Goal: Information Seeking & Learning: Learn about a topic

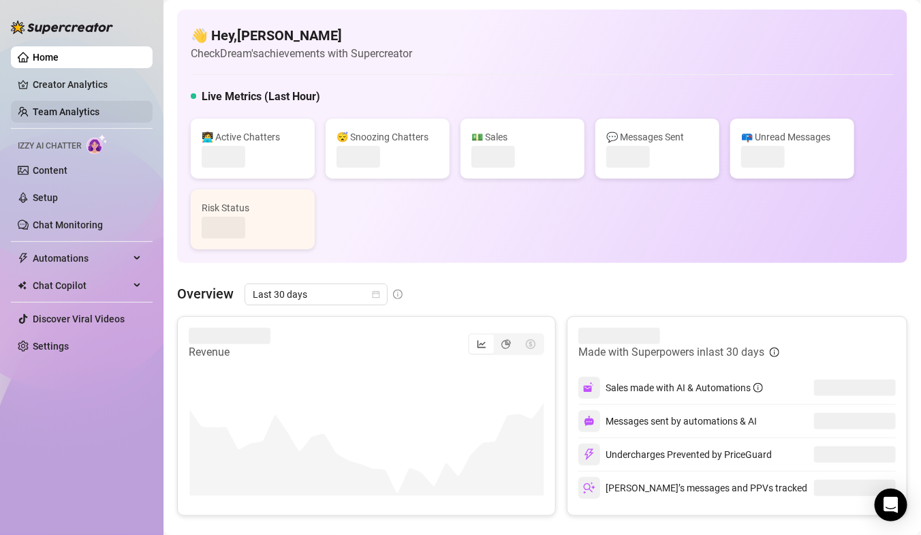
click at [42, 111] on link "Team Analytics" at bounding box center [66, 111] width 67 height 11
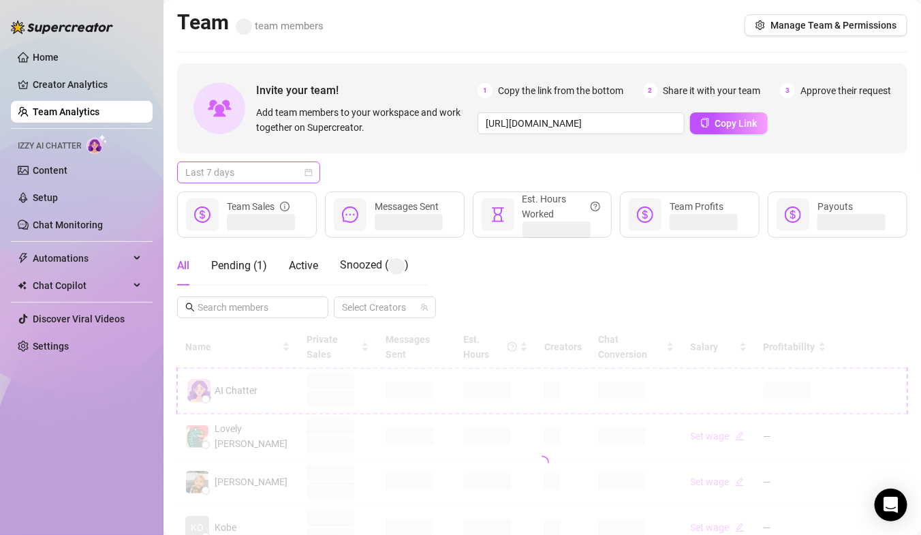
click at [237, 175] on span "Last 7 days" at bounding box center [248, 172] width 127 height 20
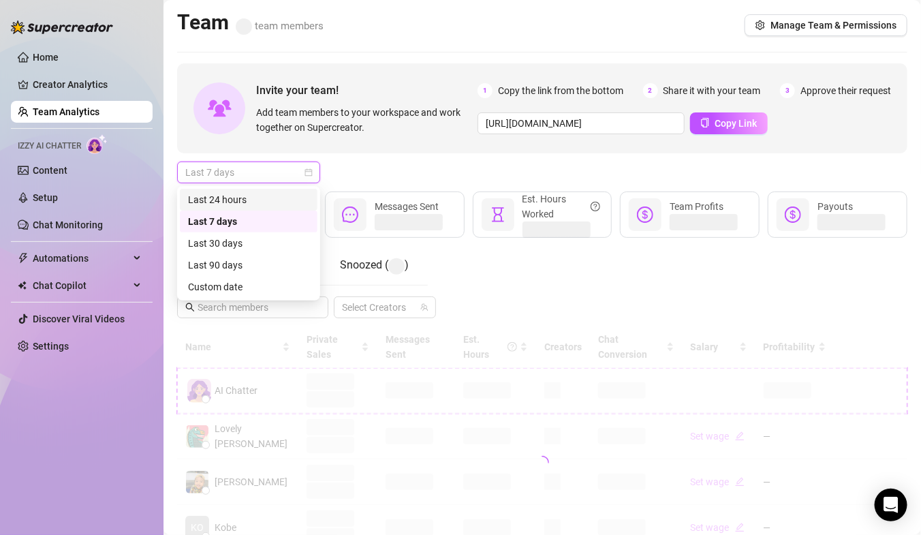
click at [243, 199] on div "Last 24 hours" at bounding box center [248, 199] width 121 height 15
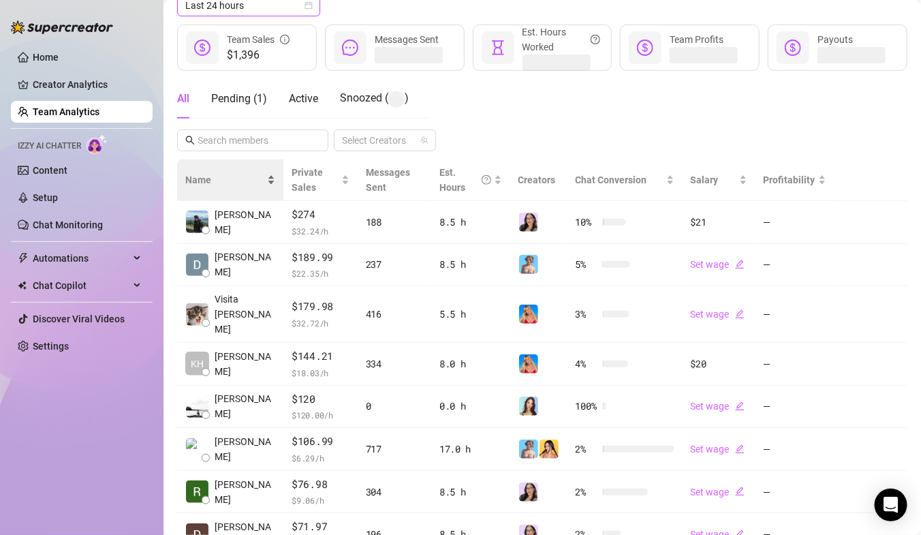
scroll to position [162, 0]
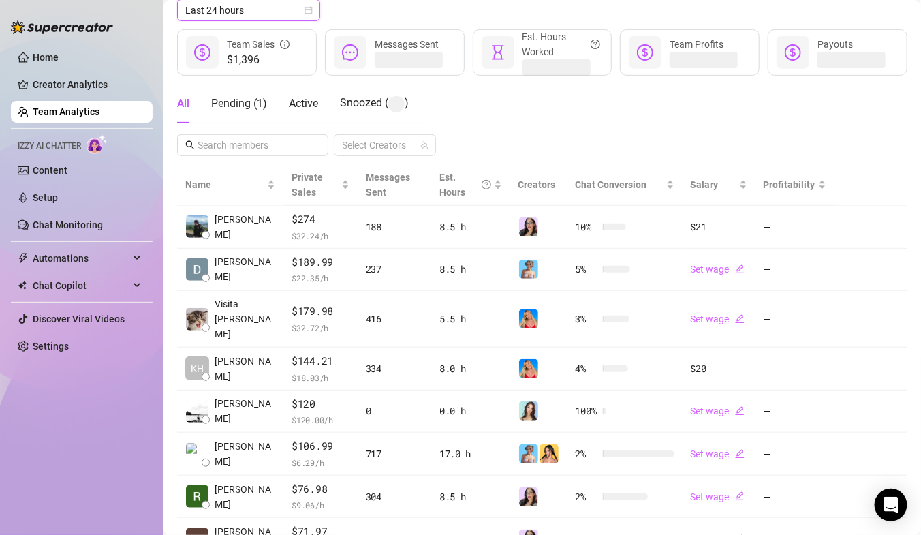
click at [232, 155] on div "Invite your team! Add team members to your workspace and work together on Super…" at bounding box center [542, 292] width 731 height 783
click at [230, 145] on input "text" at bounding box center [254, 145] width 112 height 15
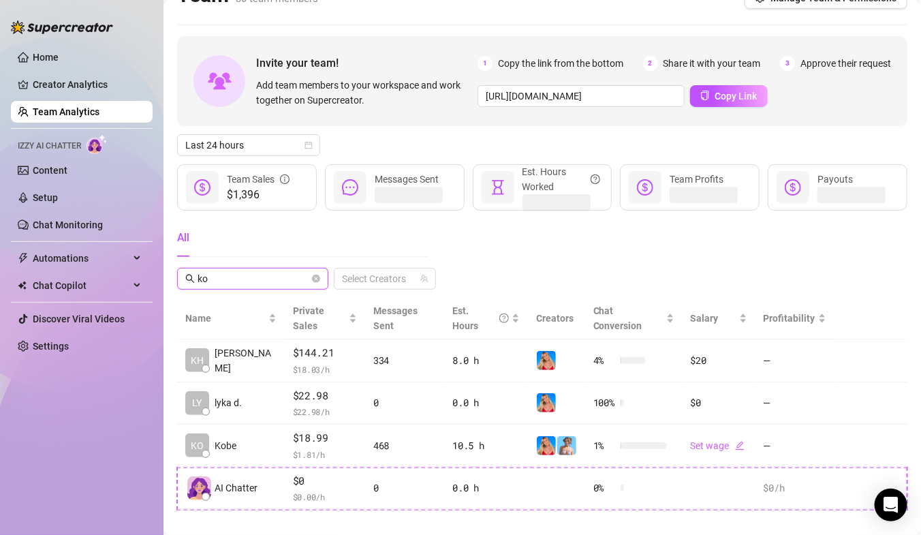
scroll to position [0, 0]
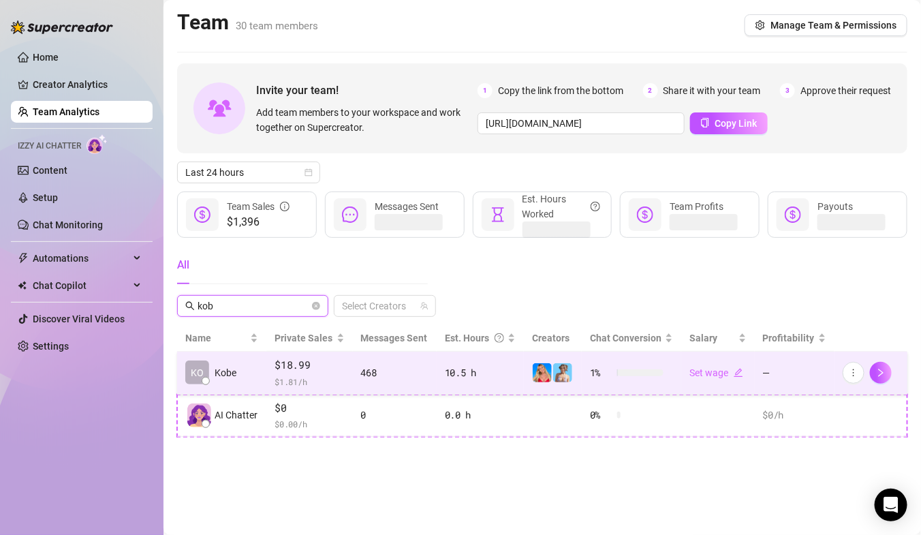
type input "kob"
click at [316, 358] on span "$18.99" at bounding box center [310, 365] width 70 height 16
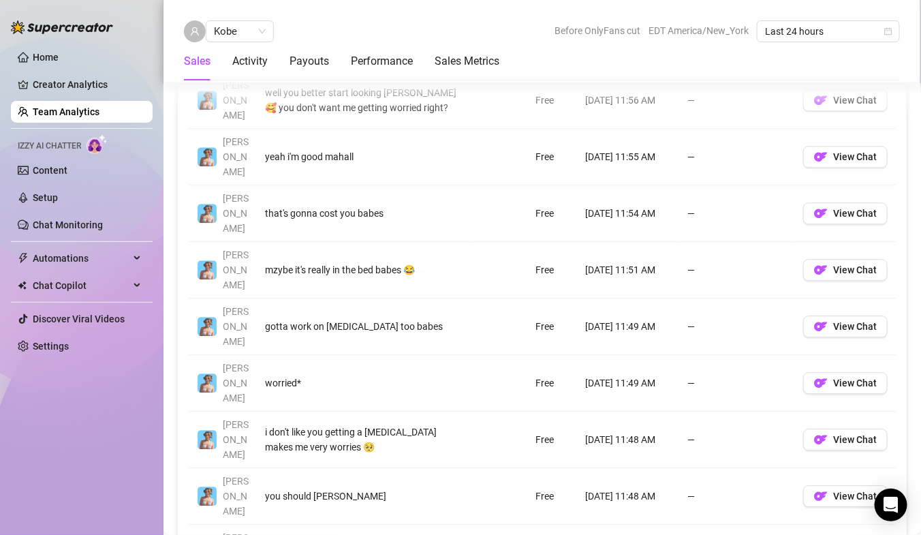
scroll to position [1105, 0]
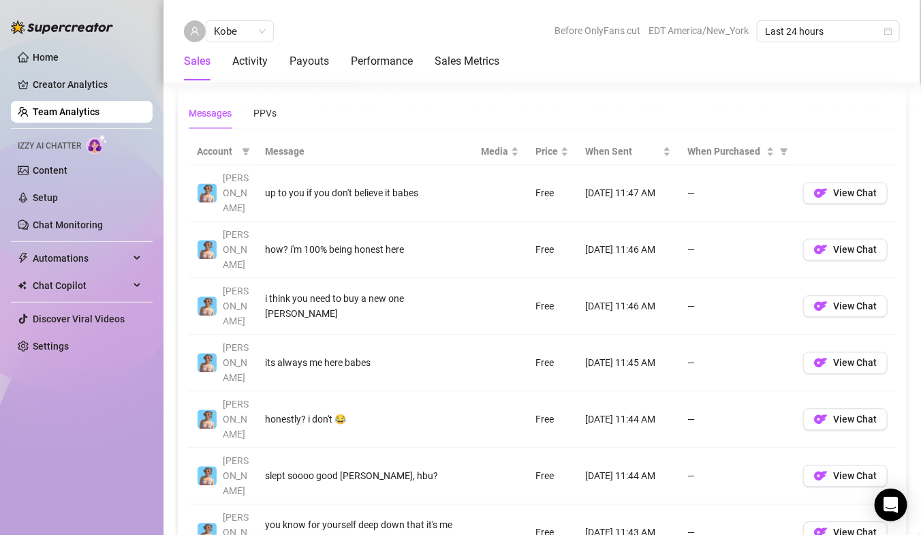
scroll to position [950, 0]
click at [256, 25] on span "Kobe" at bounding box center [240, 31] width 52 height 20
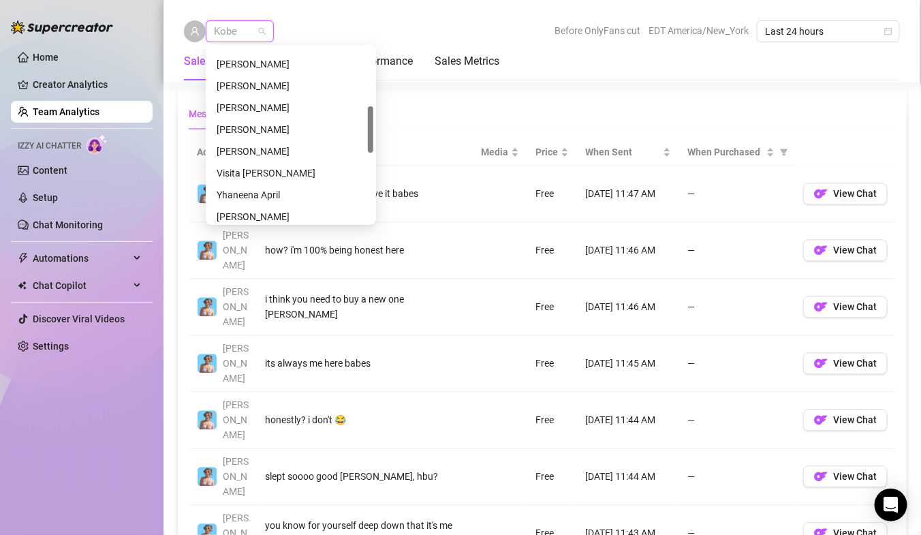
scroll to position [228, 0]
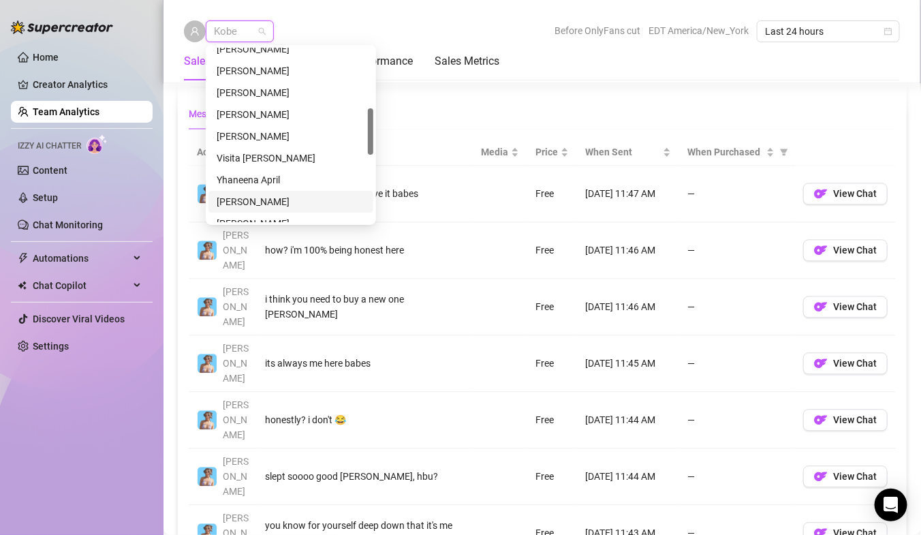
click at [278, 205] on div "[PERSON_NAME]" at bounding box center [291, 201] width 149 height 15
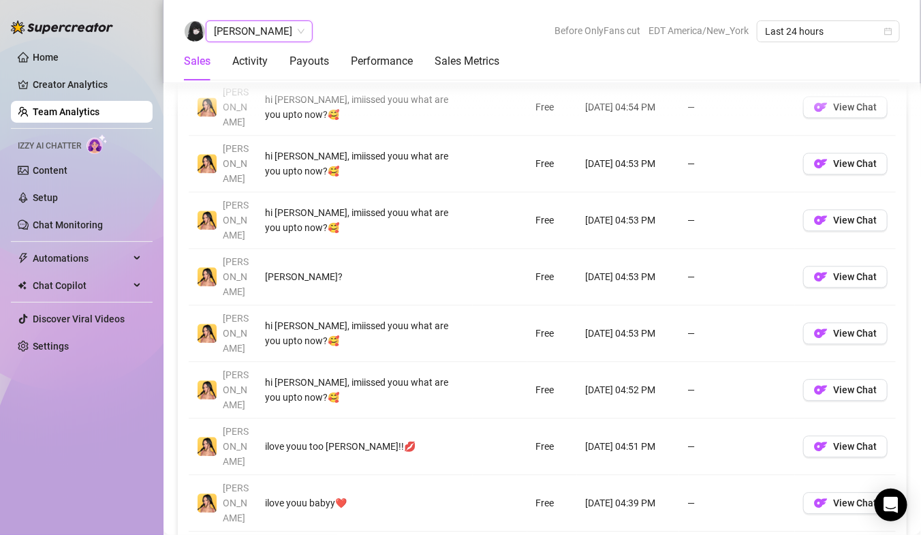
scroll to position [1043, 0]
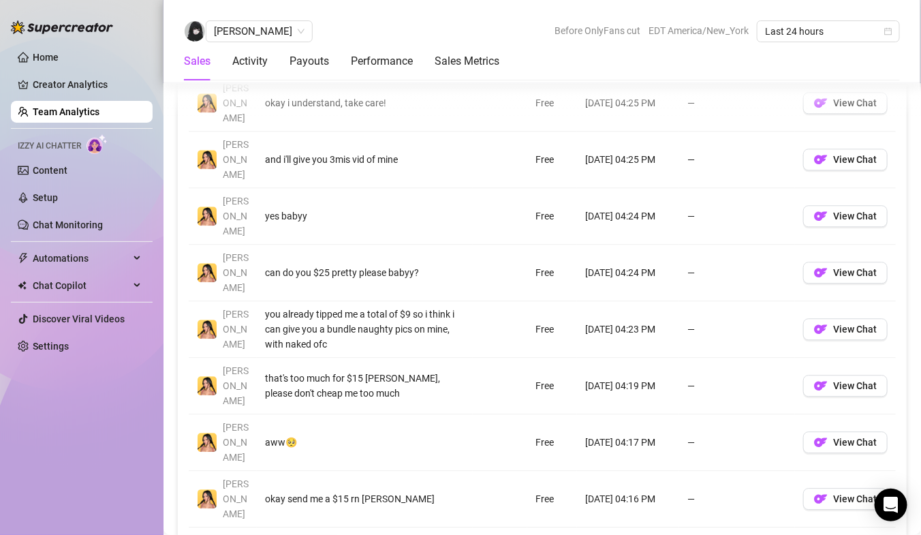
scroll to position [1109, 0]
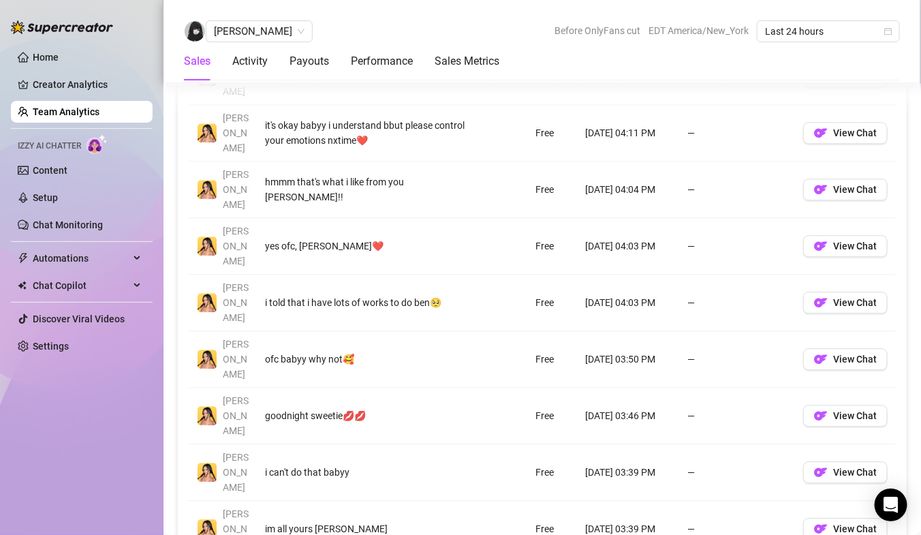
scroll to position [1129, 0]
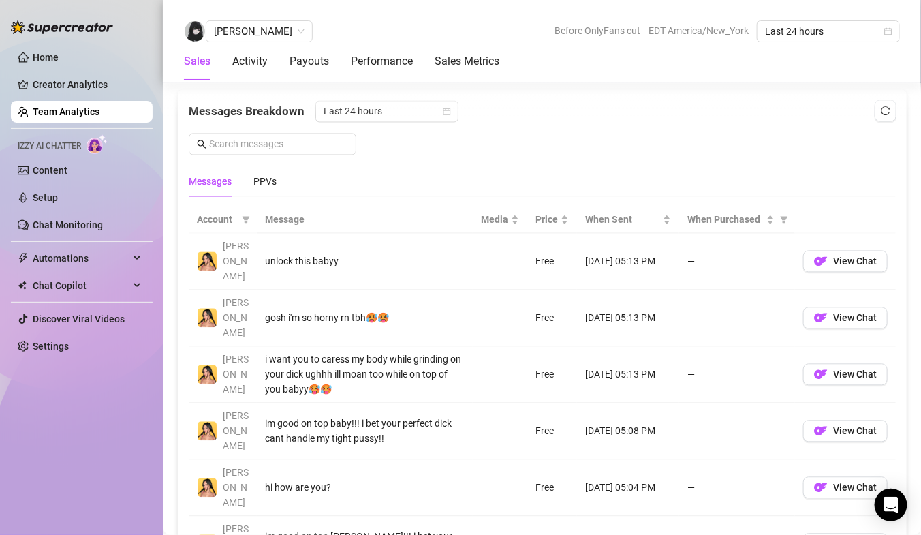
scroll to position [965, 0]
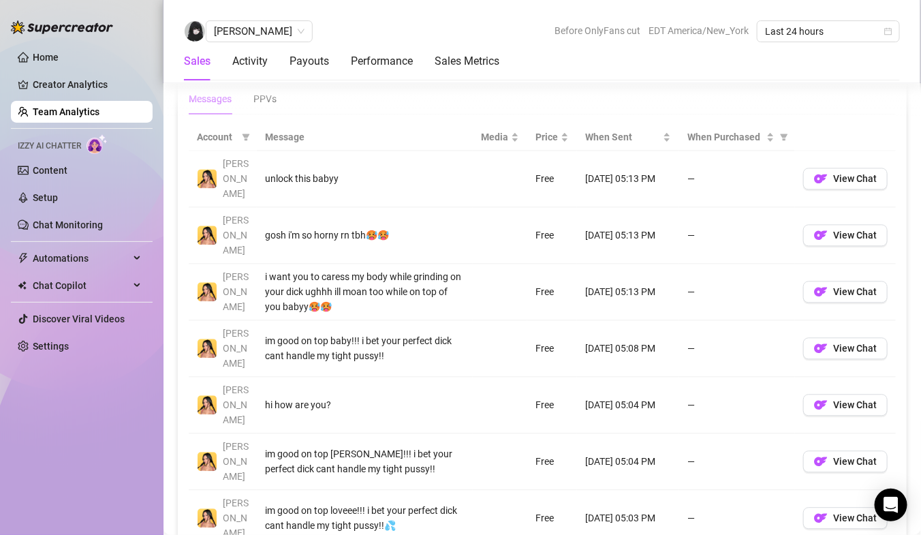
click at [902, 523] on div "Account Message Media Price When Sent When Purchased [PERSON_NAME] unlock this …" at bounding box center [542, 439] width 729 height 652
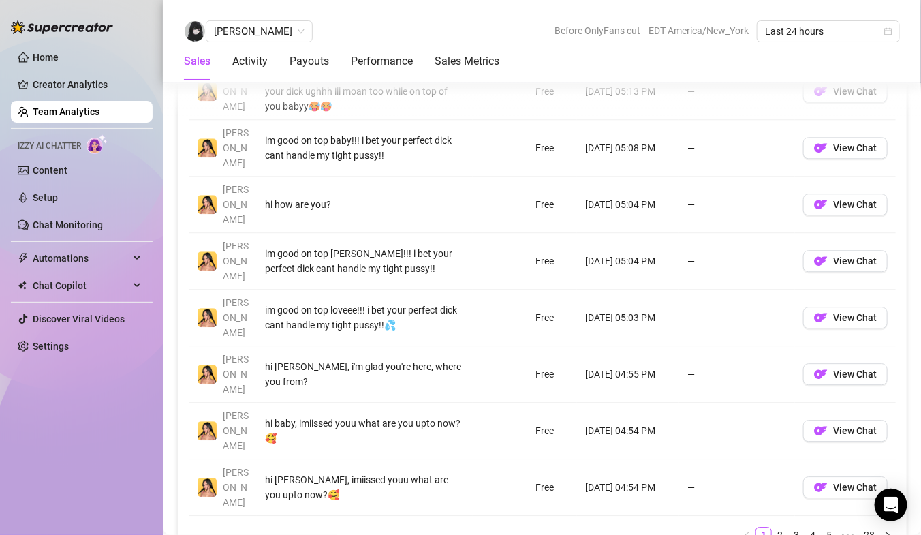
scroll to position [1165, 0]
drag, startPoint x: 465, startPoint y: 356, endPoint x: 289, endPoint y: 362, distance: 175.9
click at [289, 473] on div "hi [PERSON_NAME], imiissed youu what are you upto now?🥰" at bounding box center [365, 488] width 200 height 30
copy div "imiissed youu what are you upto now?🥰"
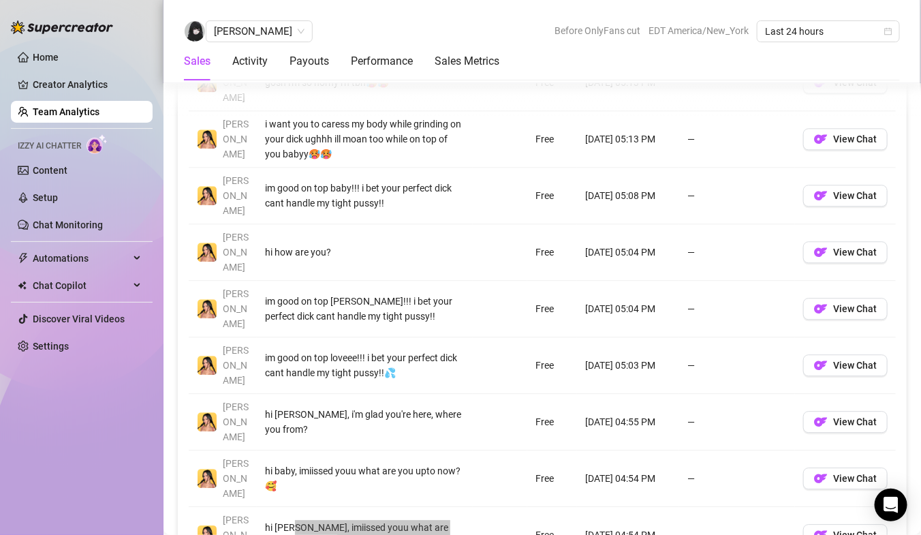
scroll to position [1129, 0]
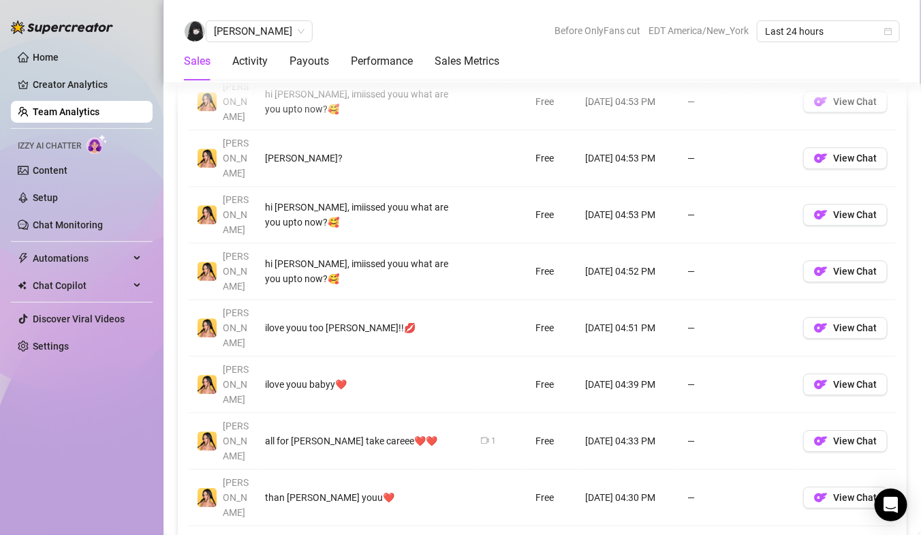
scroll to position [1161, 0]
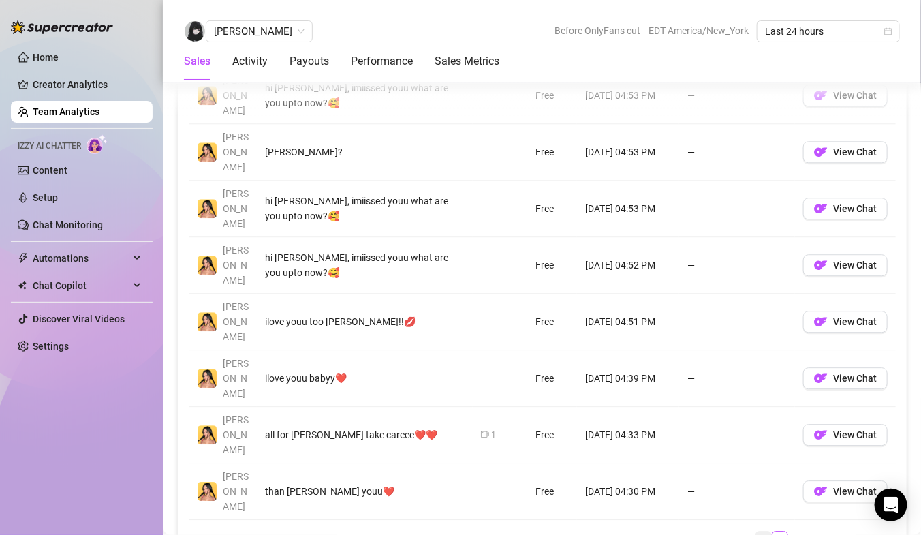
click at [764, 532] on link "1" at bounding box center [763, 539] width 15 height 15
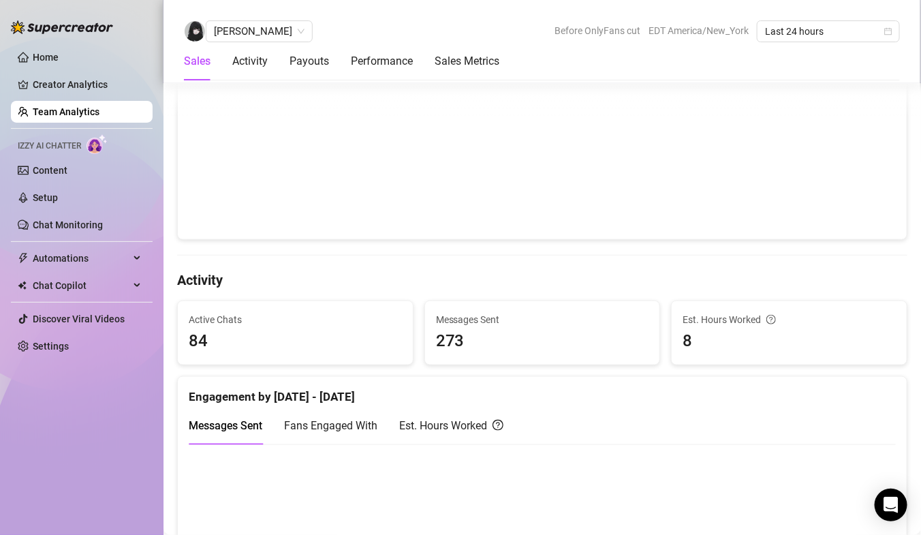
scroll to position [218, 0]
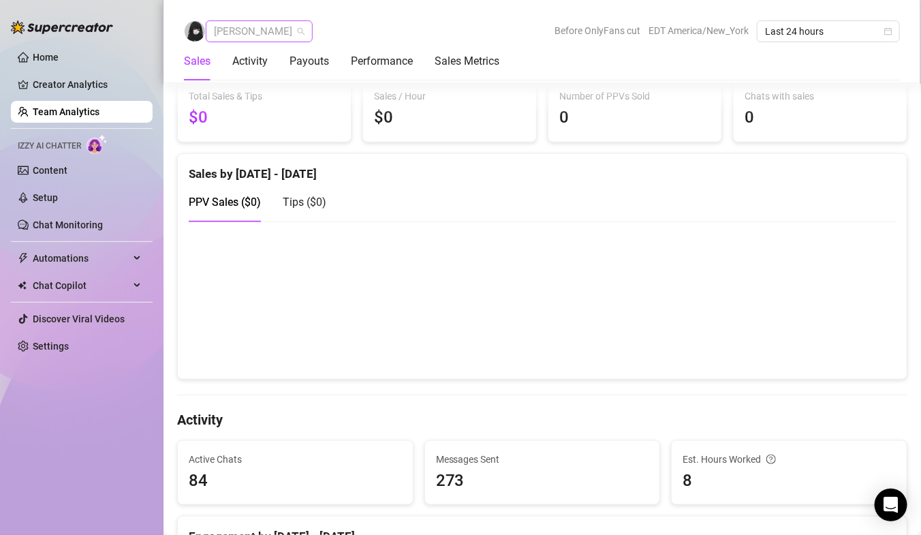
click at [256, 31] on span "[PERSON_NAME]" at bounding box center [259, 31] width 91 height 20
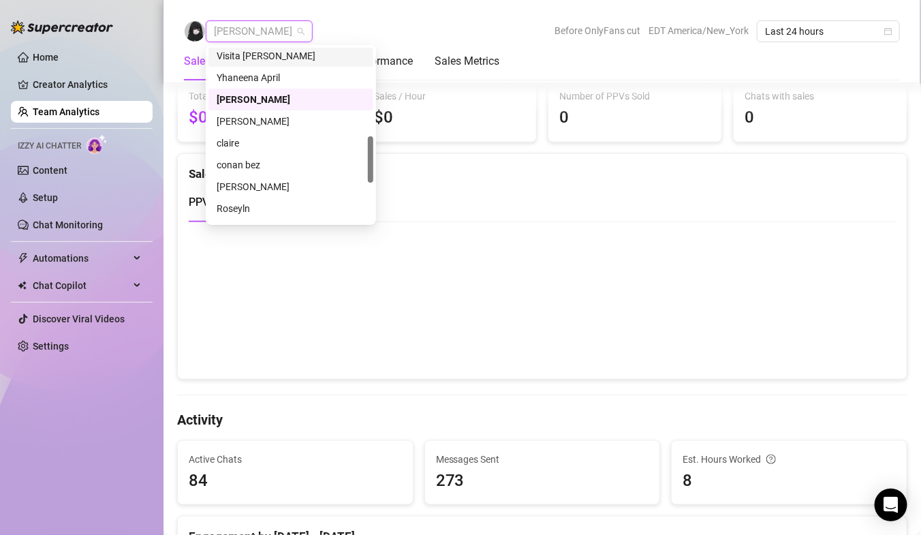
scroll to position [368, 0]
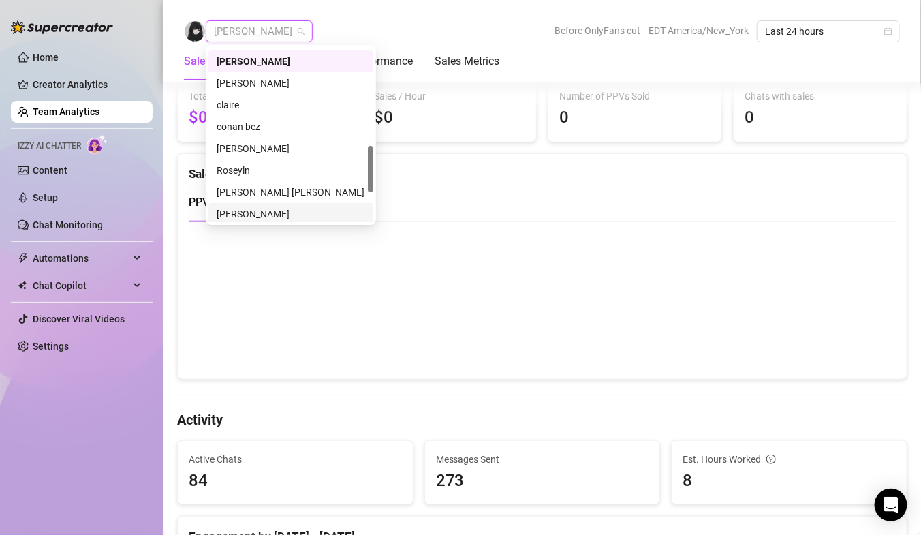
click at [339, 410] on h4 "Activity" at bounding box center [542, 419] width 731 height 19
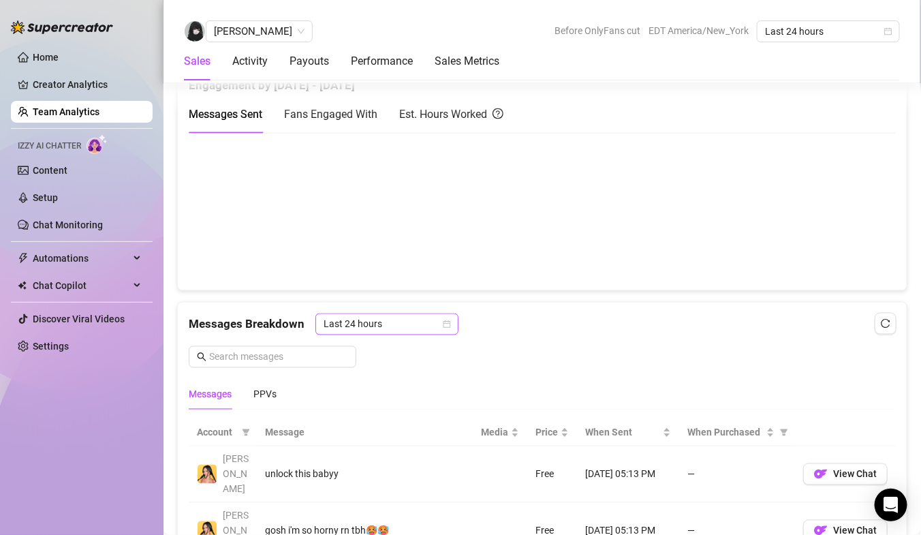
scroll to position [679, 0]
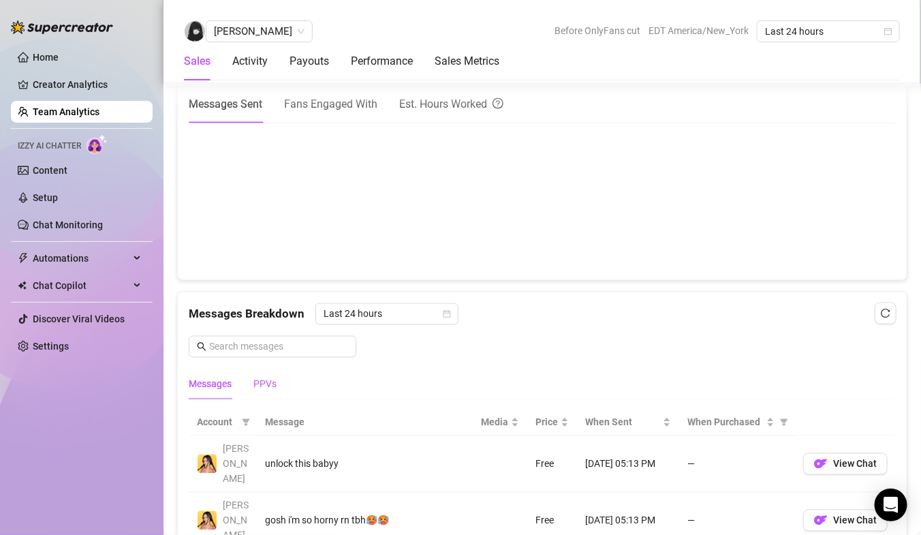
click at [266, 382] on div "PPVs" at bounding box center [265, 384] width 23 height 15
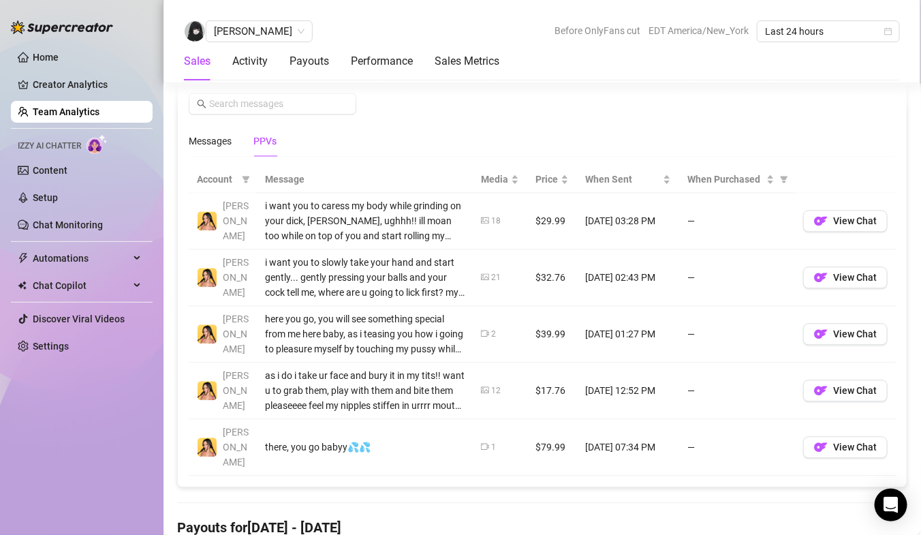
scroll to position [883, 0]
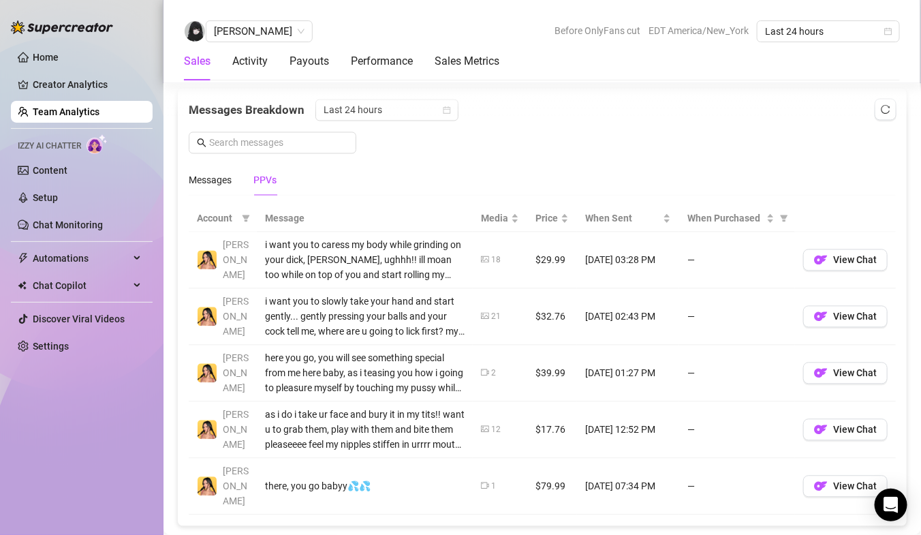
click at [346, 452] on td "as i do i take ur face and bury it in my tits!! want u to grab them, play with …" at bounding box center [365, 430] width 216 height 57
click at [850, 255] on span "View Chat" at bounding box center [855, 260] width 44 height 11
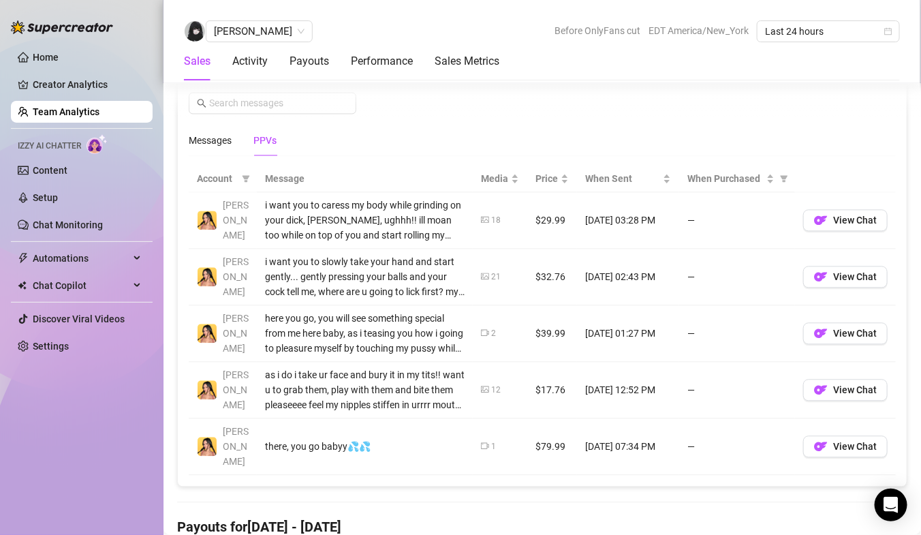
scroll to position [926, 0]
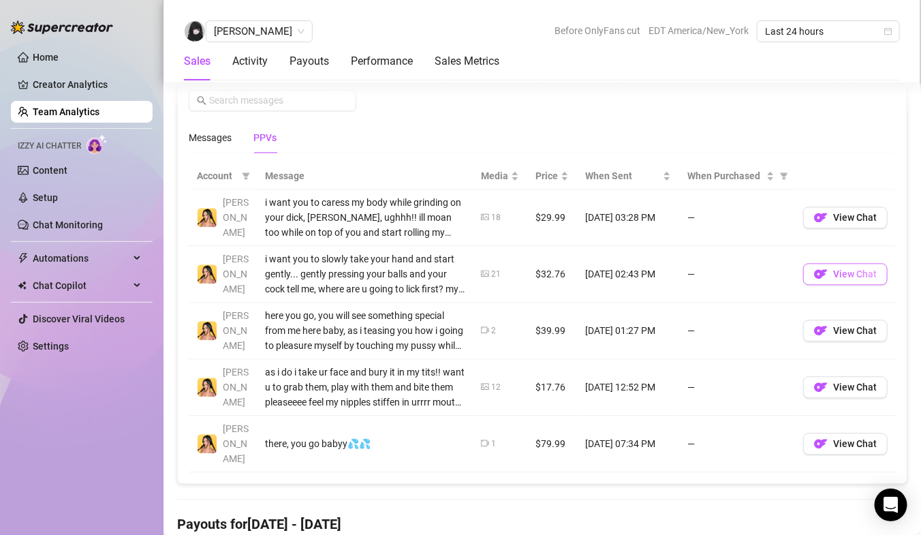
click at [846, 277] on span "View Chat" at bounding box center [855, 274] width 44 height 11
click at [827, 331] on img "button" at bounding box center [821, 331] width 14 height 14
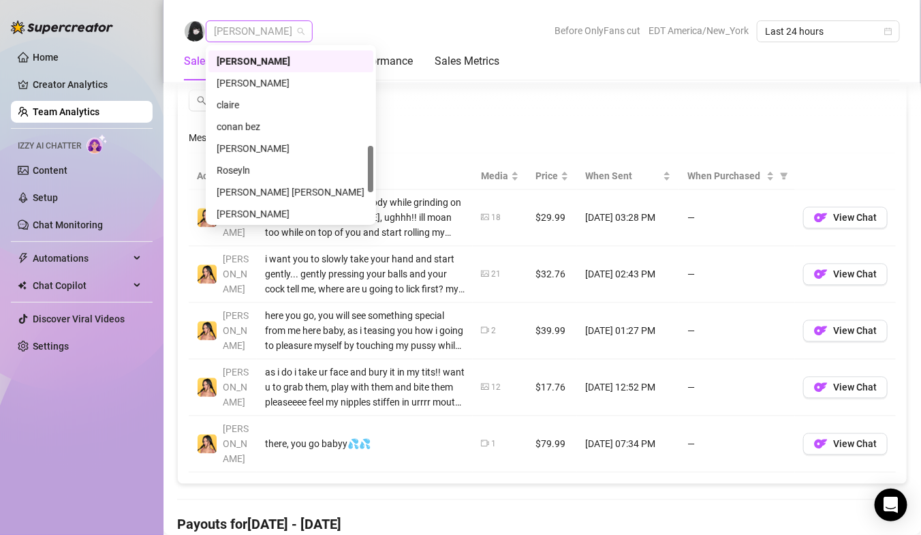
click at [242, 25] on span "[PERSON_NAME]" at bounding box center [259, 31] width 91 height 20
click at [237, 146] on div "[PERSON_NAME]" at bounding box center [291, 148] width 149 height 15
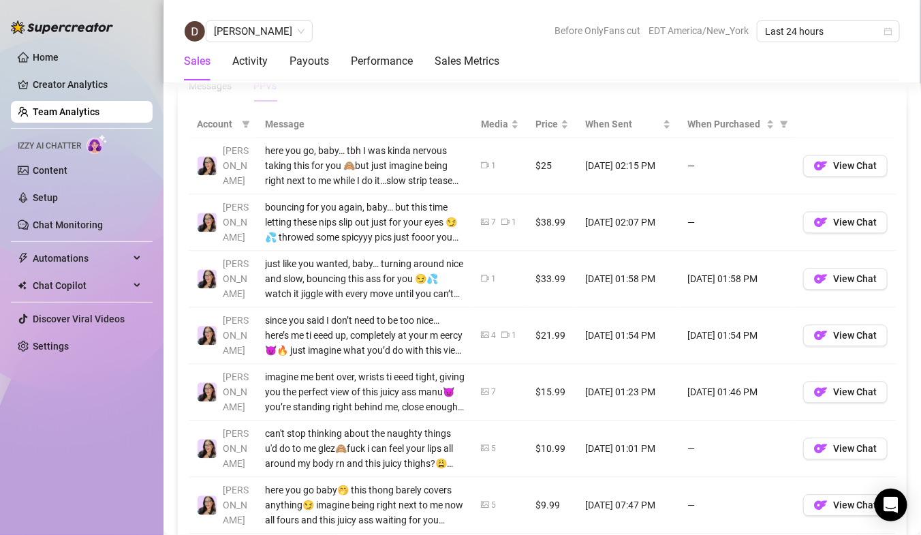
scroll to position [896, 0]
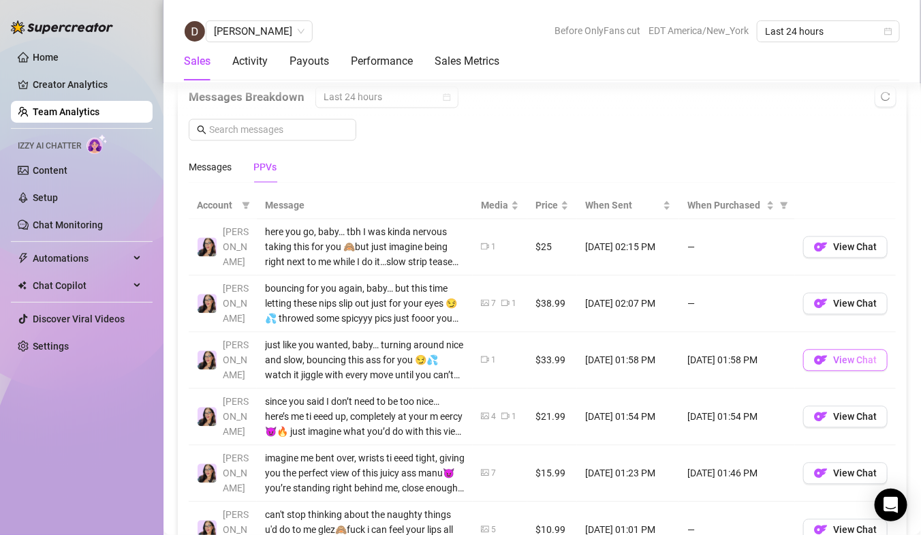
click at [846, 355] on span "View Chat" at bounding box center [855, 360] width 44 height 11
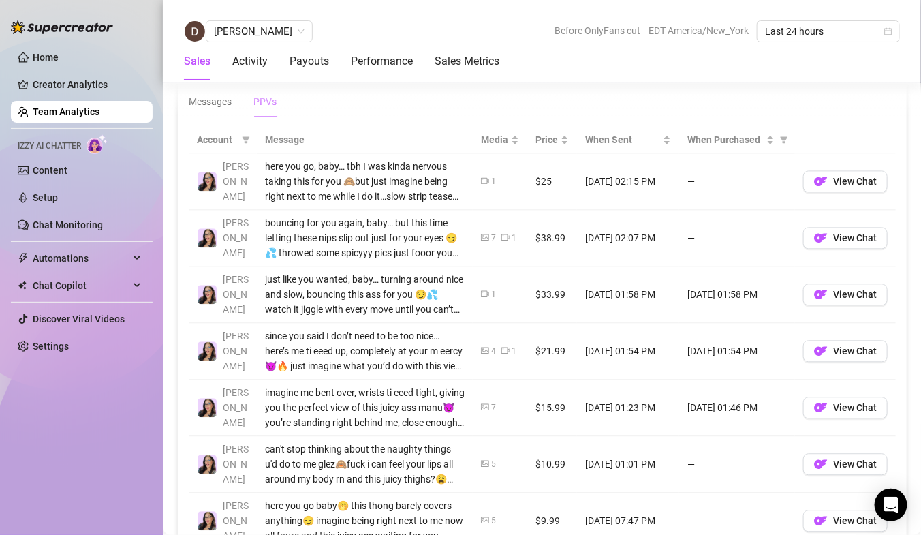
scroll to position [970, 0]
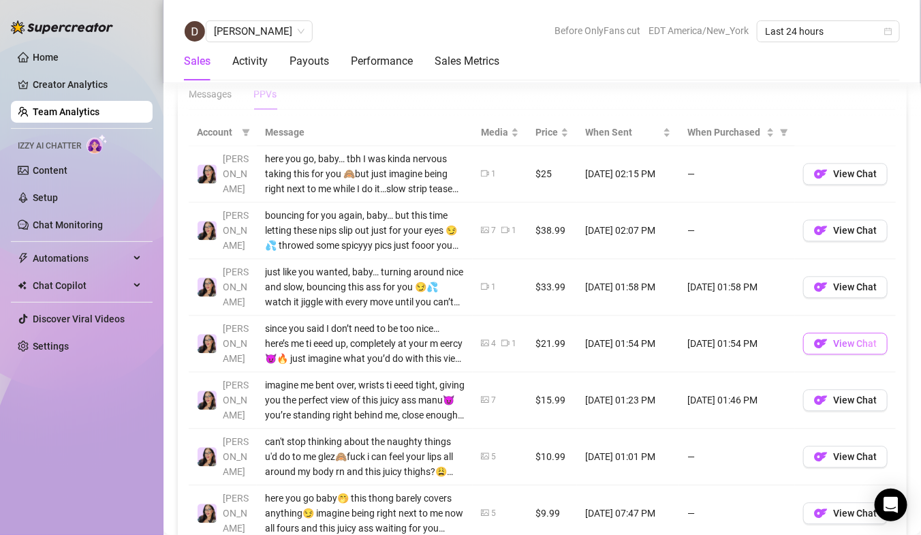
click at [869, 343] on span "View Chat" at bounding box center [855, 343] width 44 height 11
click at [838, 398] on span "View Chat" at bounding box center [855, 400] width 44 height 11
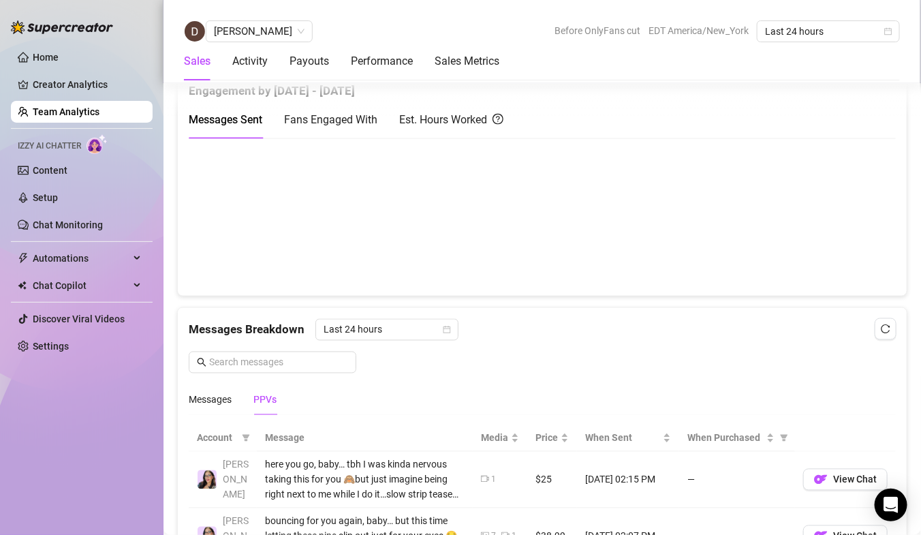
scroll to position [782, 0]
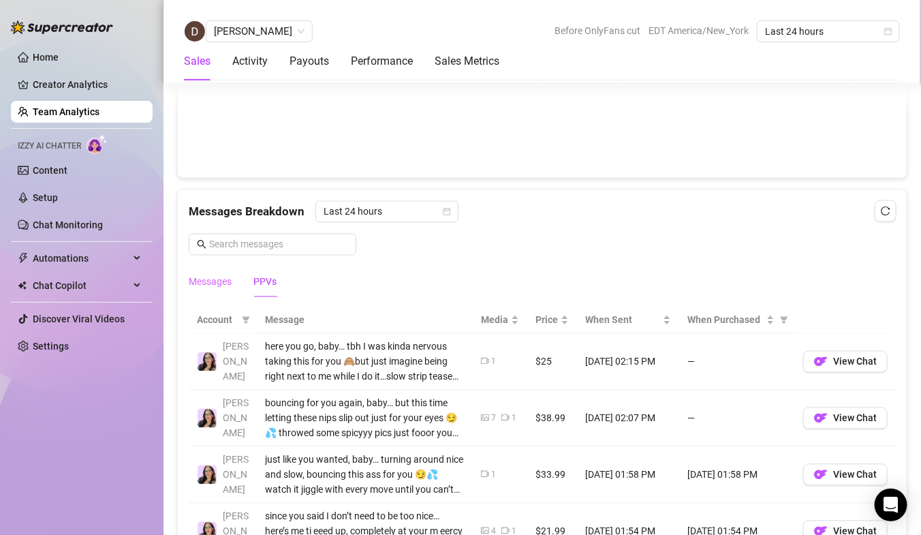
click at [202, 288] on div "Messages" at bounding box center [210, 281] width 43 height 31
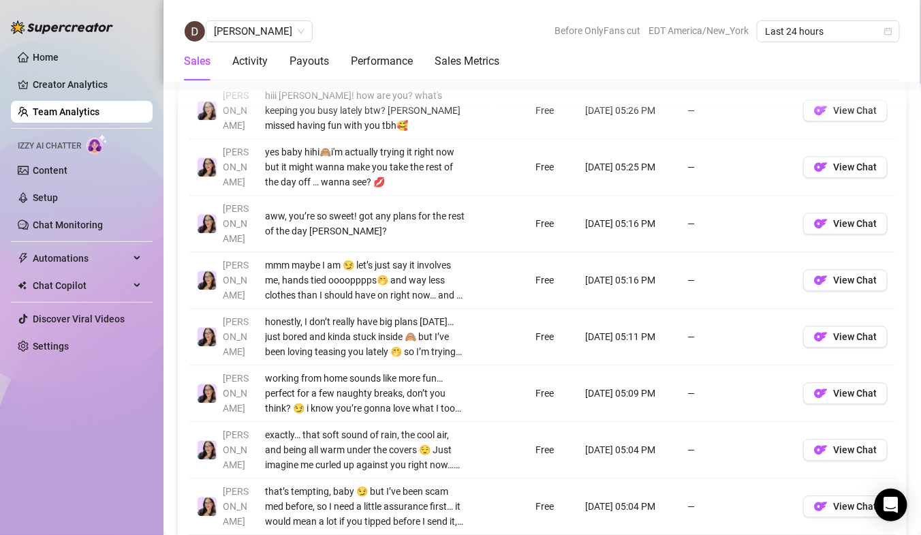
scroll to position [1171, 0]
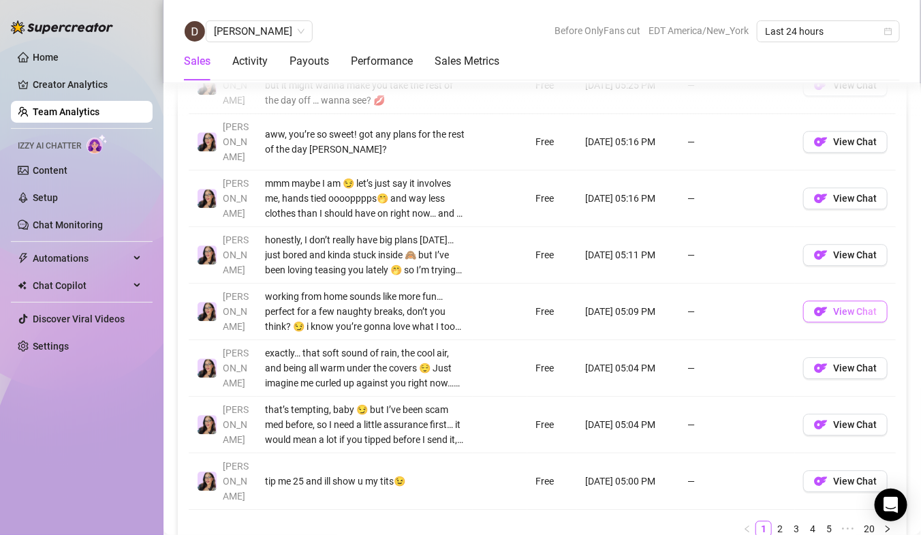
click at [841, 301] on button "View Chat" at bounding box center [845, 312] width 85 height 22
click at [835, 470] on button "View Chat" at bounding box center [845, 481] width 85 height 22
click at [780, 521] on link "2" at bounding box center [780, 528] width 15 height 15
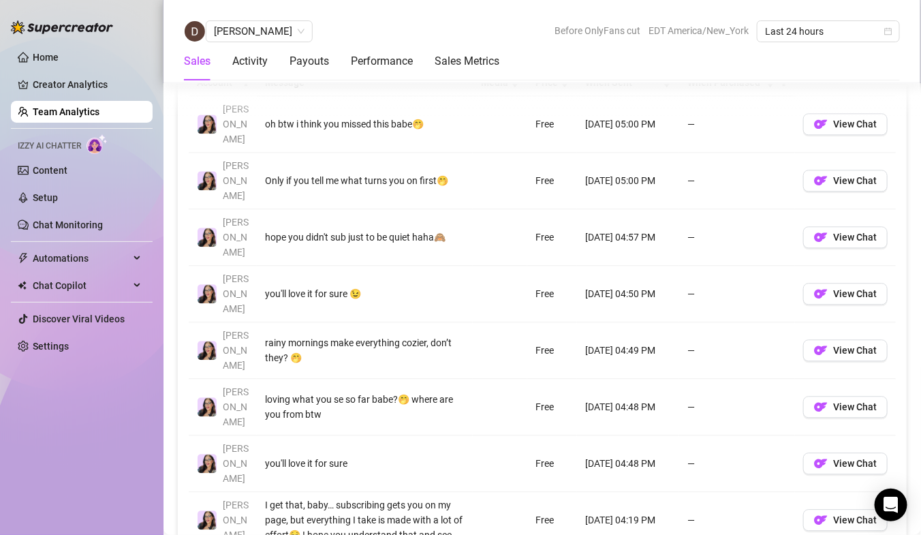
scroll to position [1029, 0]
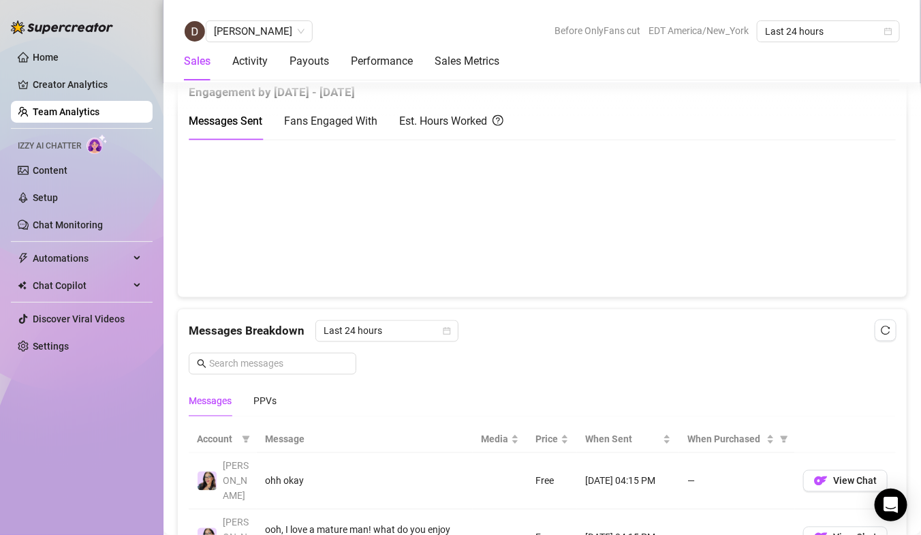
scroll to position [763, 0]
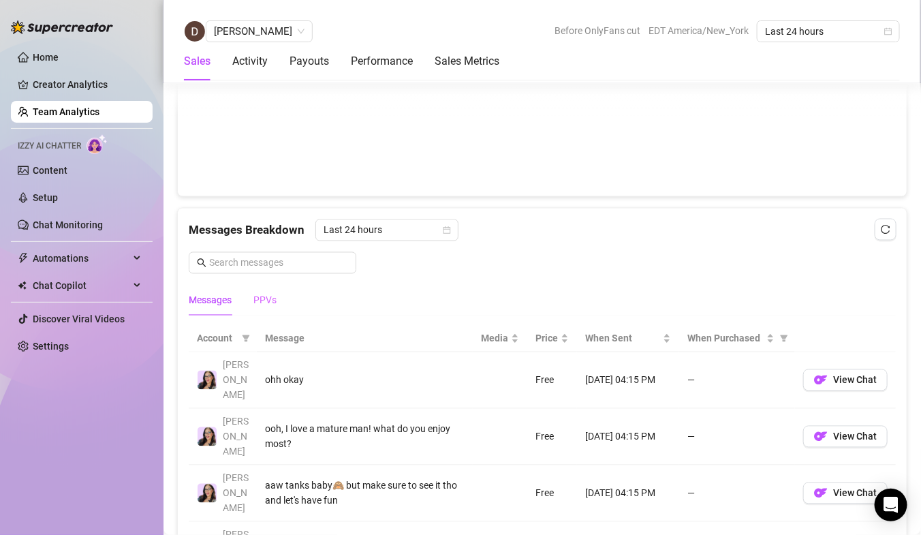
click at [275, 290] on div "PPVs" at bounding box center [265, 300] width 23 height 31
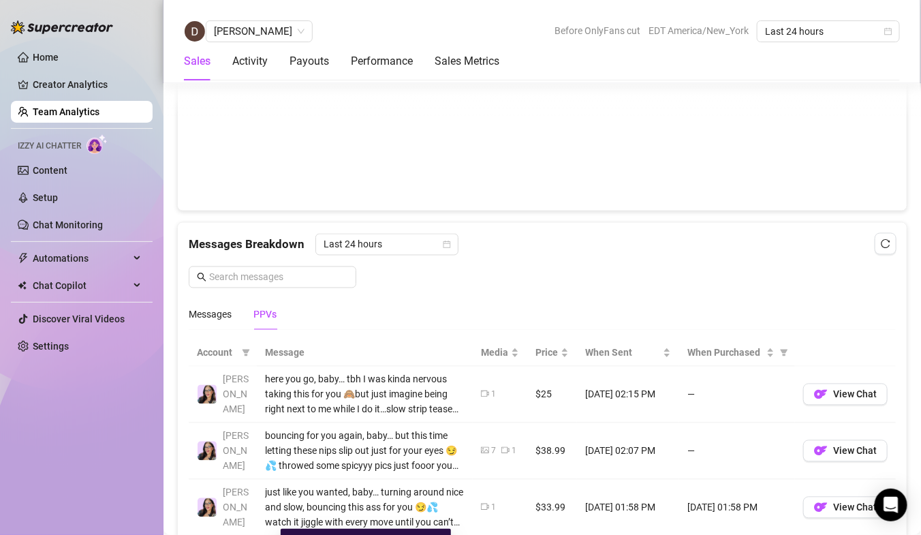
scroll to position [692, 0]
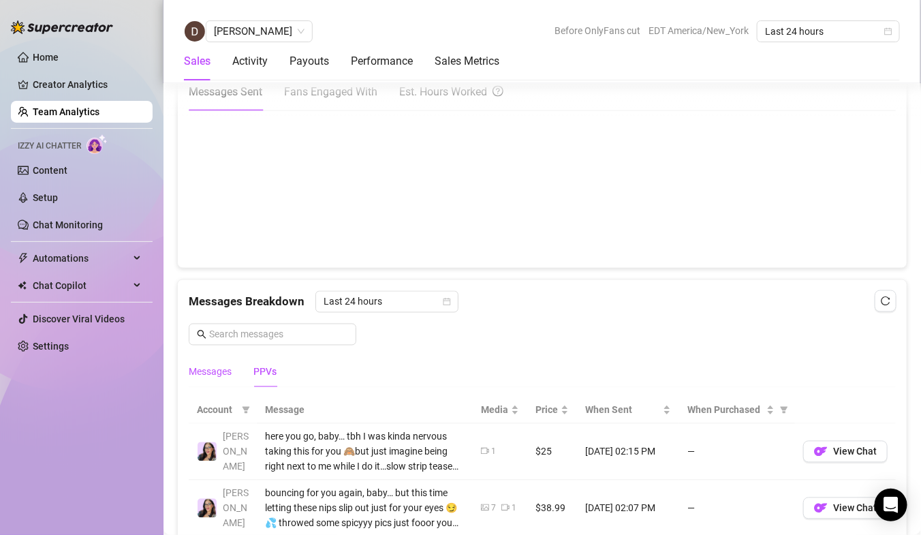
click at [213, 365] on div "Messages" at bounding box center [210, 372] width 43 height 15
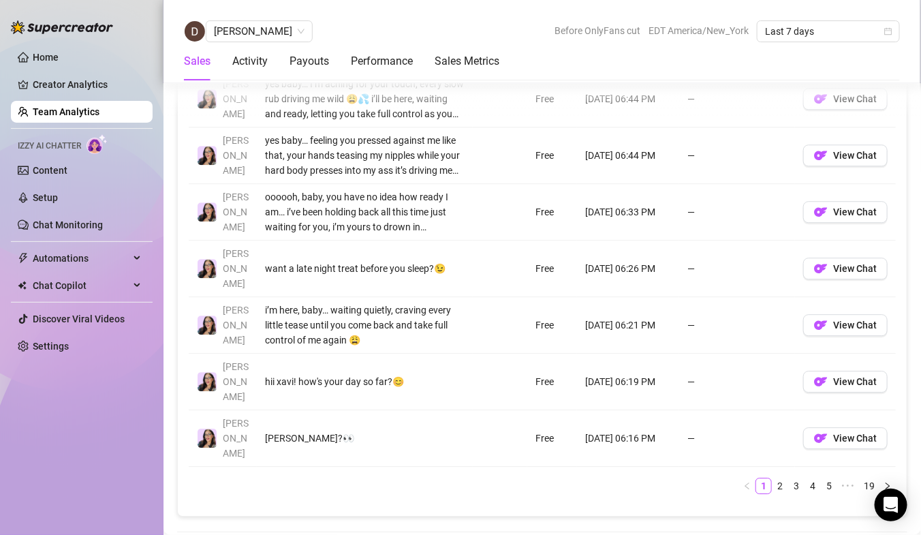
scroll to position [1176, 0]
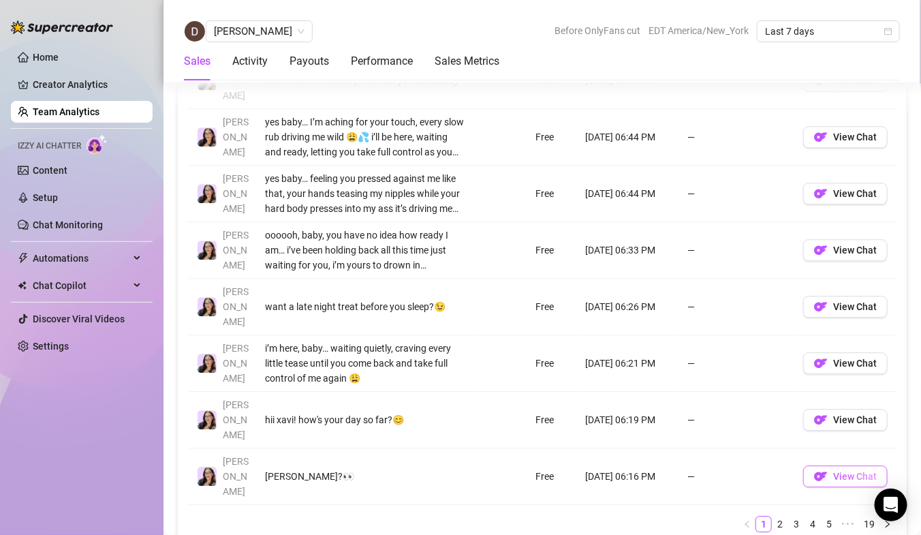
click at [853, 471] on span "View Chat" at bounding box center [855, 476] width 44 height 11
click at [775, 517] on link "2" at bounding box center [780, 524] width 15 height 15
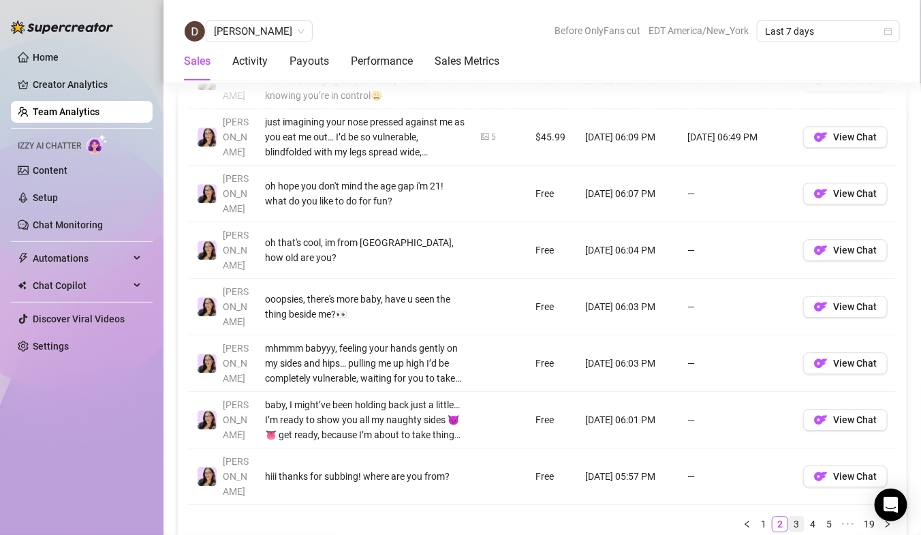
click at [795, 517] on link "3" at bounding box center [796, 524] width 15 height 15
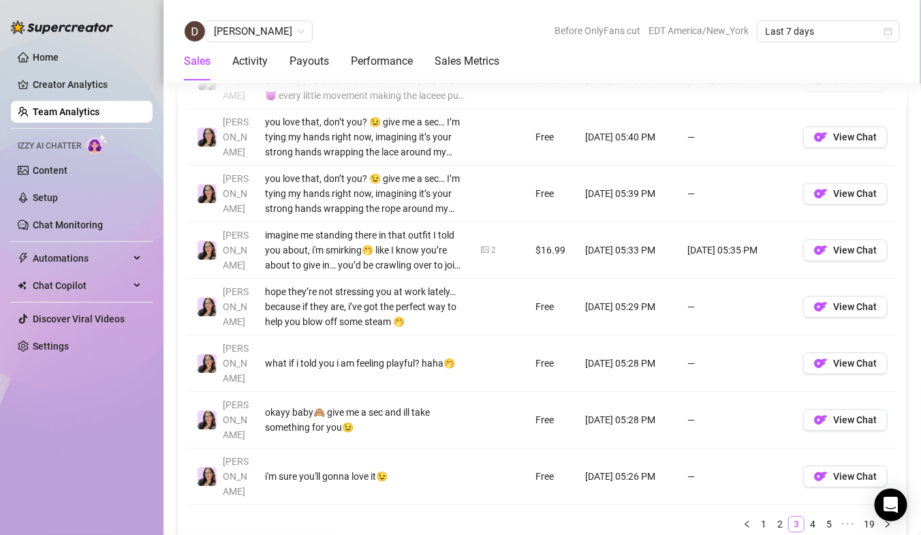
click at [800, 517] on link "3" at bounding box center [796, 524] width 15 height 15
click at [808, 517] on link "4" at bounding box center [813, 524] width 15 height 15
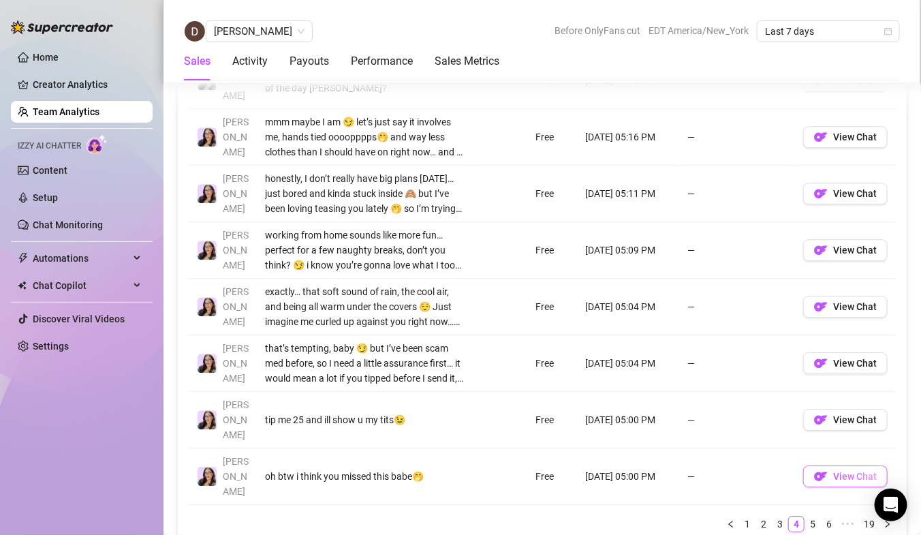
click at [813, 465] on button "View Chat" at bounding box center [845, 476] width 85 height 22
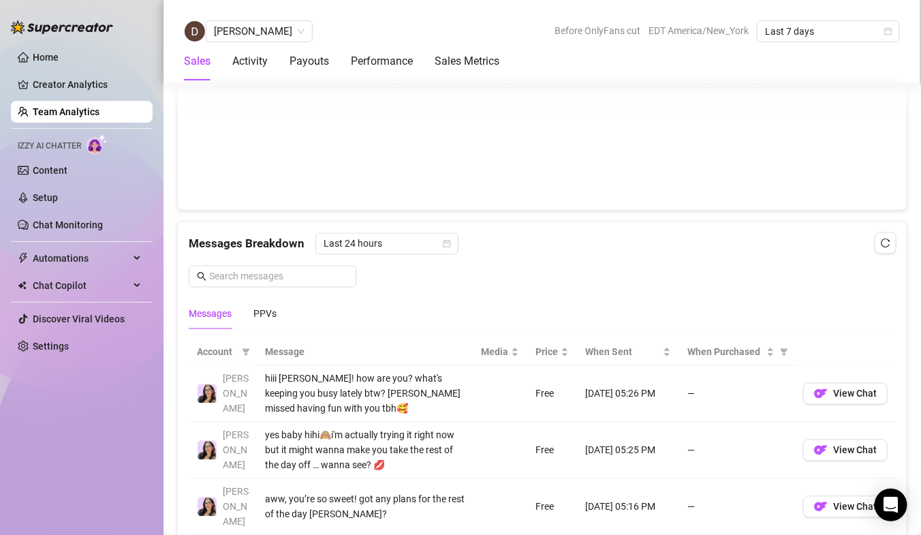
scroll to position [746, 0]
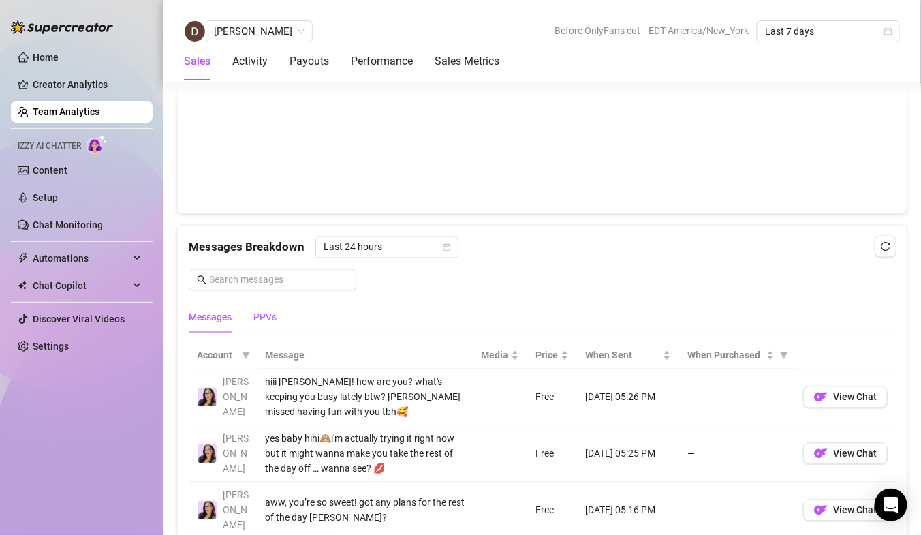
click at [271, 311] on div "PPVs" at bounding box center [265, 317] width 23 height 15
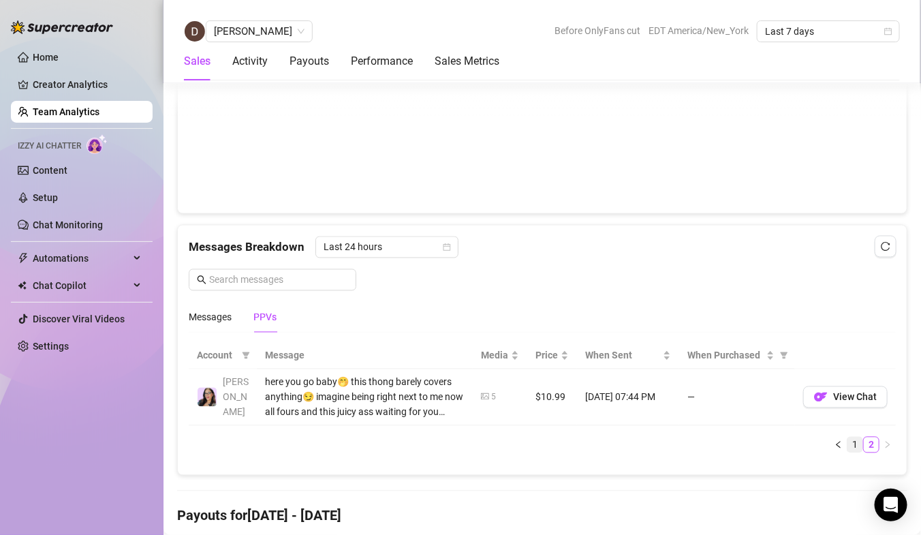
click at [858, 442] on link "1" at bounding box center [855, 445] width 15 height 15
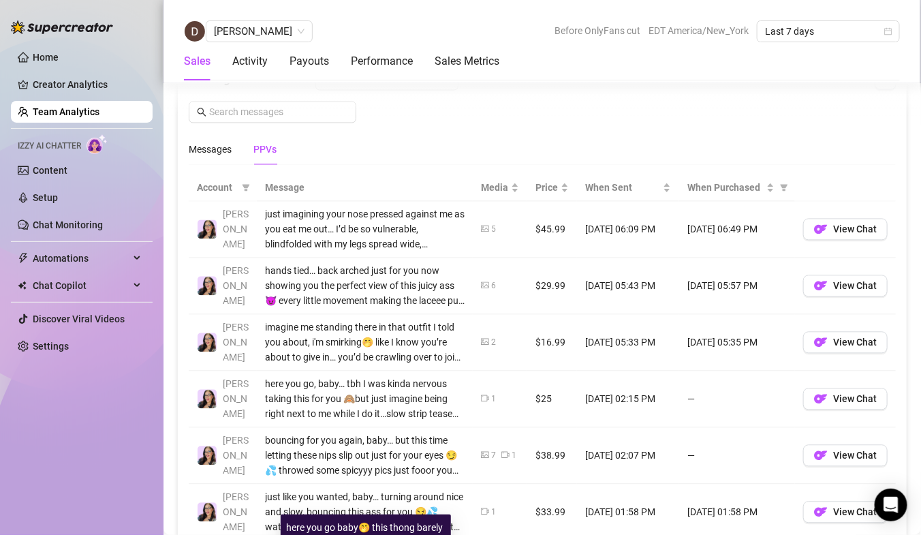
scroll to position [878, 0]
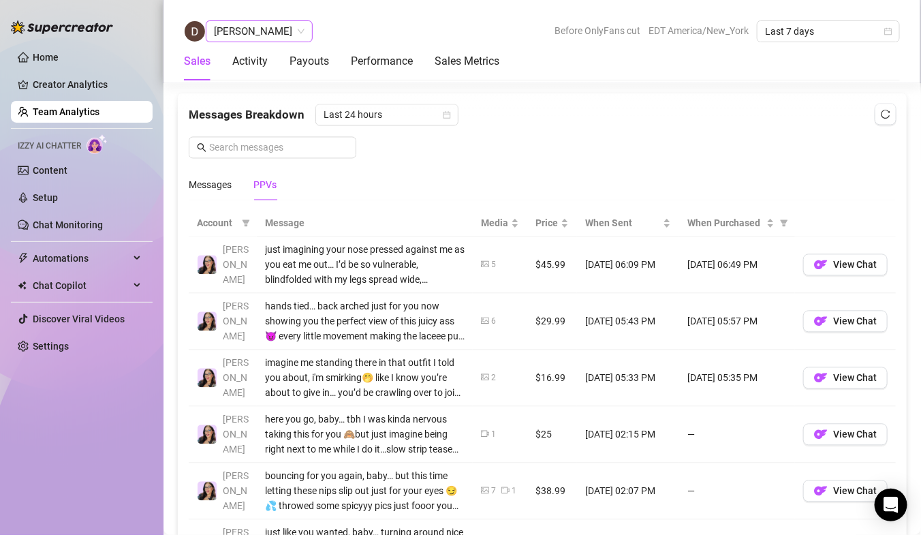
click at [215, 38] on span "[PERSON_NAME]" at bounding box center [259, 31] width 91 height 20
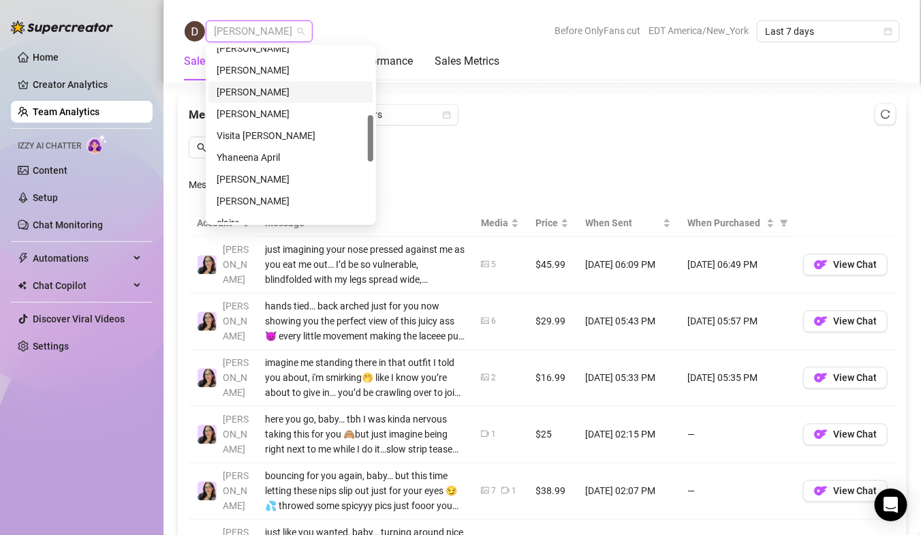
scroll to position [267, 0]
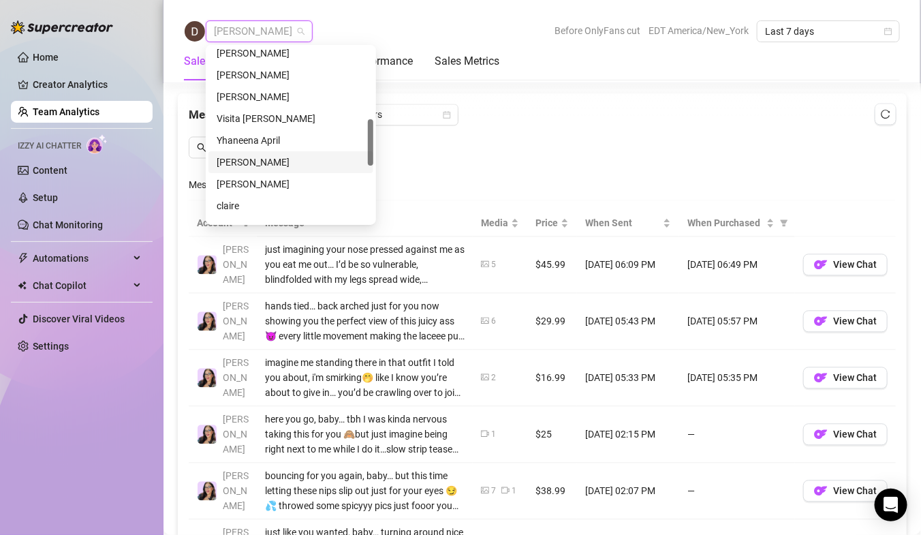
click at [228, 162] on div "[PERSON_NAME]" at bounding box center [291, 162] width 149 height 15
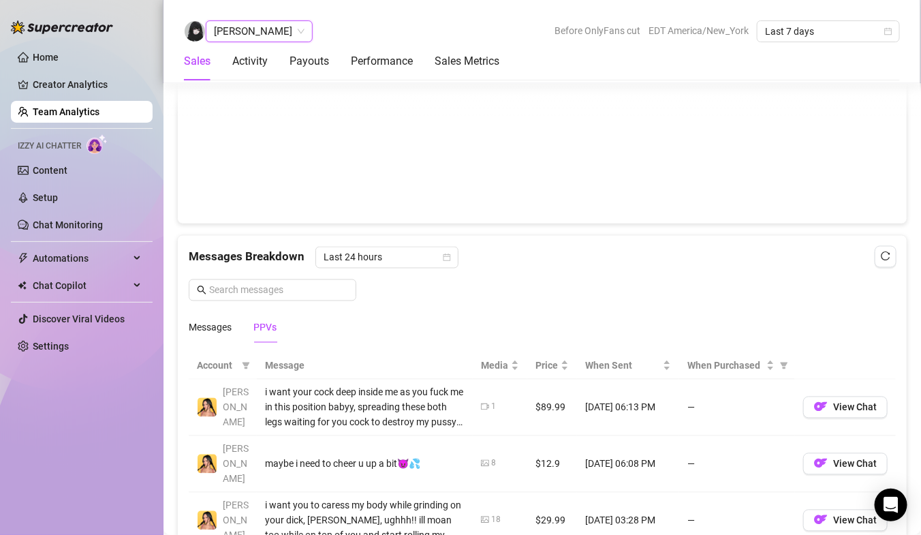
scroll to position [737, 0]
click at [221, 322] on div "Messages" at bounding box center [210, 327] width 43 height 15
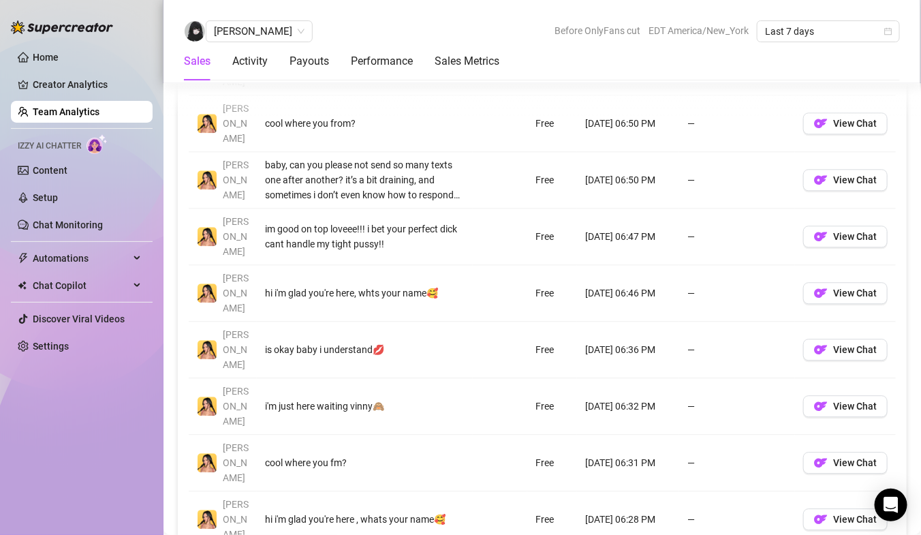
scroll to position [1079, 0]
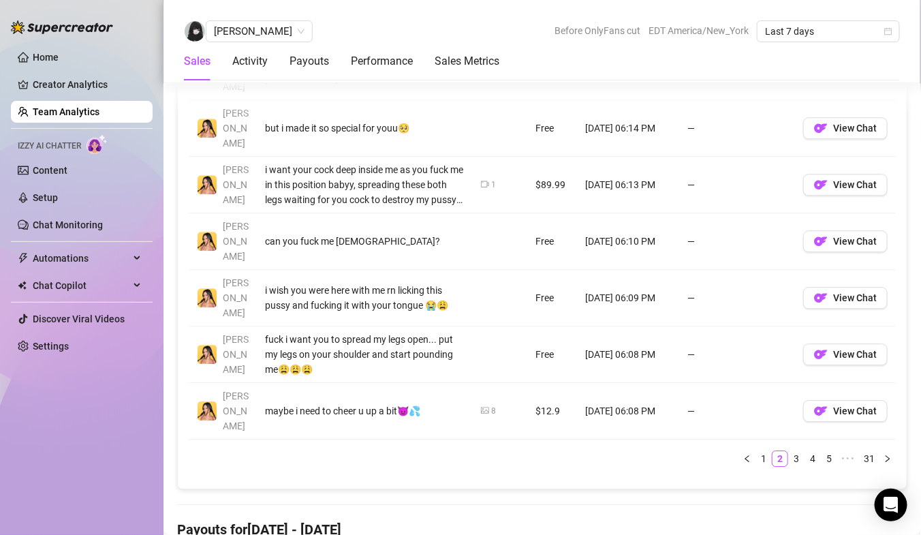
scroll to position [1285, 0]
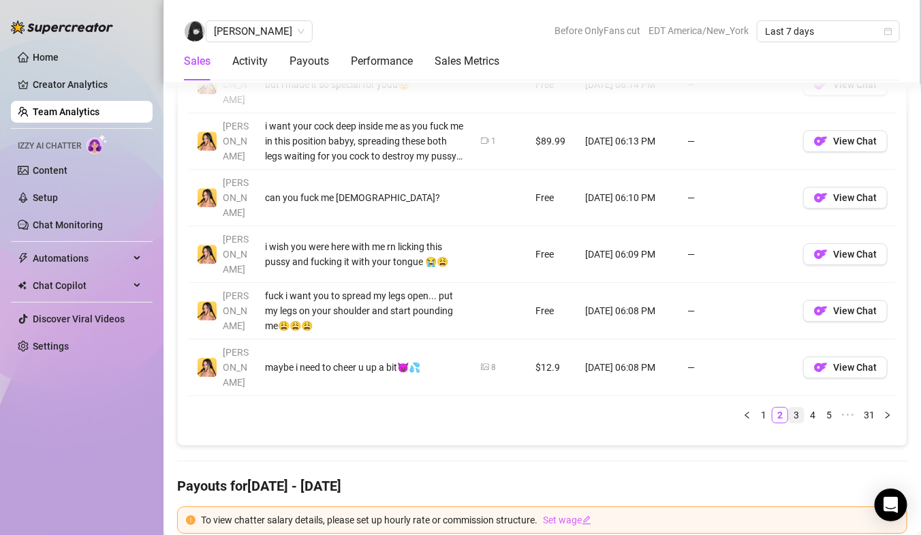
click at [799, 408] on link "3" at bounding box center [796, 415] width 15 height 15
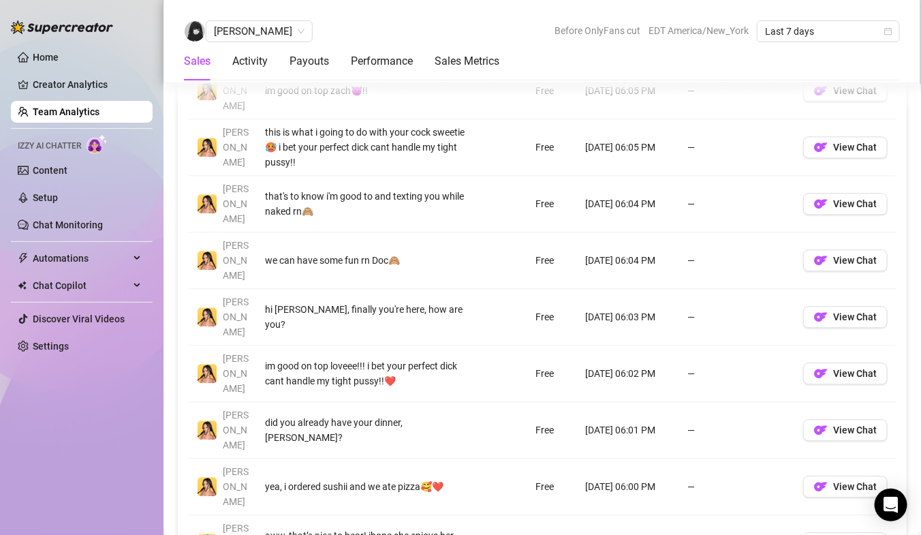
scroll to position [1041, 0]
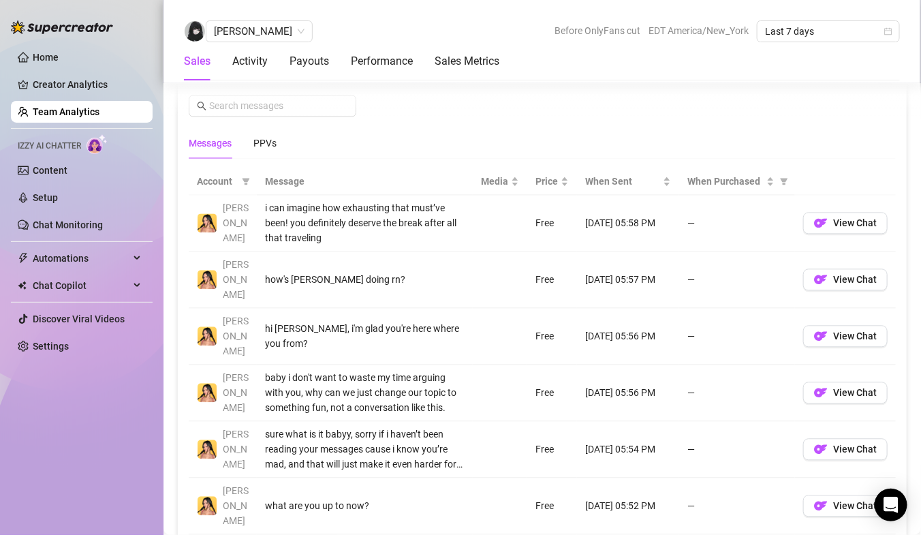
scroll to position [908, 0]
